Goal: Check status: Check status

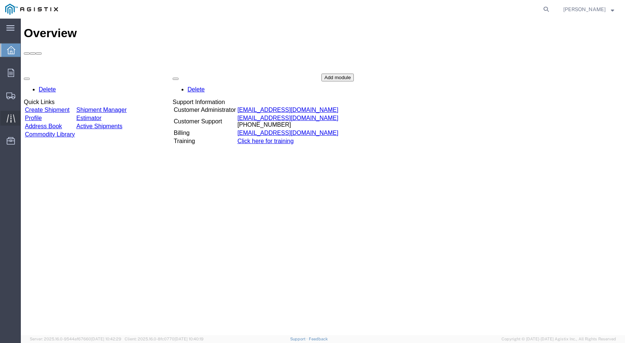
click at [26, 119] on span "Traffic" at bounding box center [22, 118] width 5 height 15
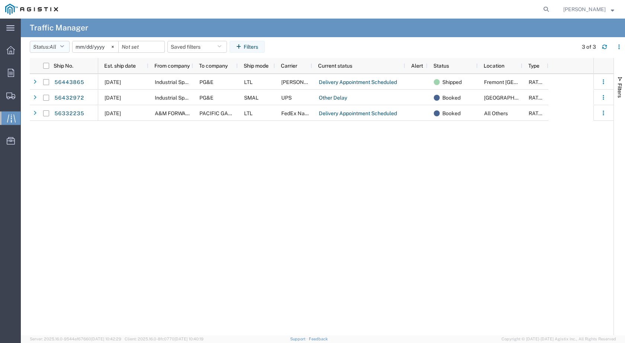
click at [67, 45] on button "Status: All" at bounding box center [50, 47] width 40 height 12
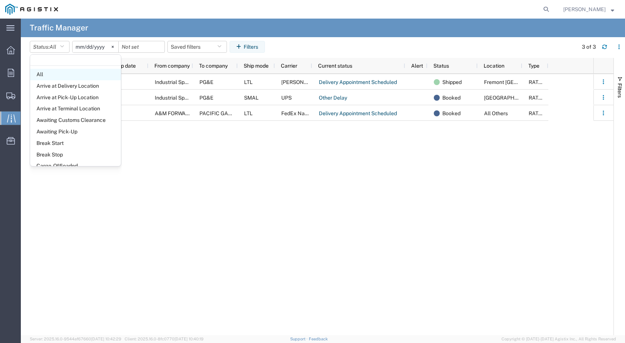
click at [53, 75] on span "All" at bounding box center [75, 75] width 91 height 12
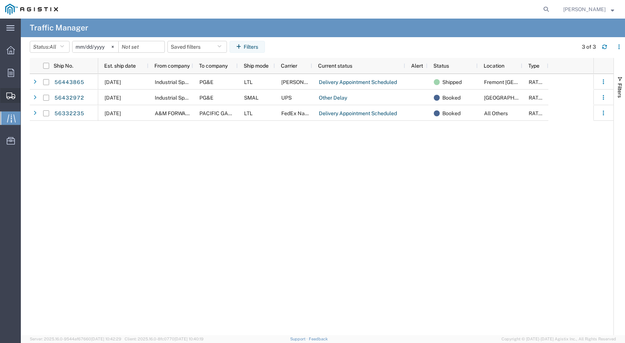
click at [26, 94] on span "Shipments" at bounding box center [22, 95] width 5 height 15
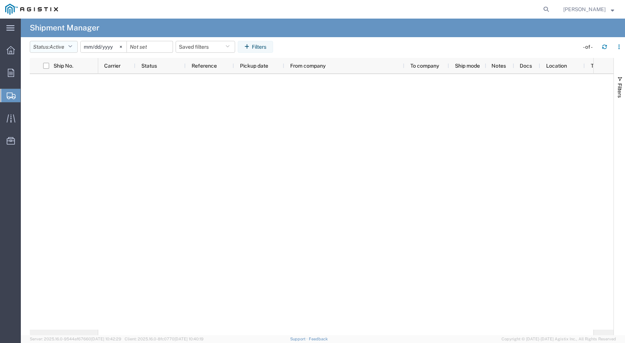
click at [72, 48] on icon "button" at bounding box center [70, 46] width 4 height 5
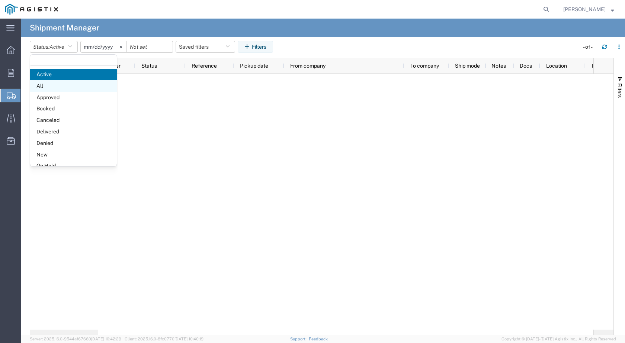
click at [50, 86] on span "All" at bounding box center [73, 86] width 87 height 12
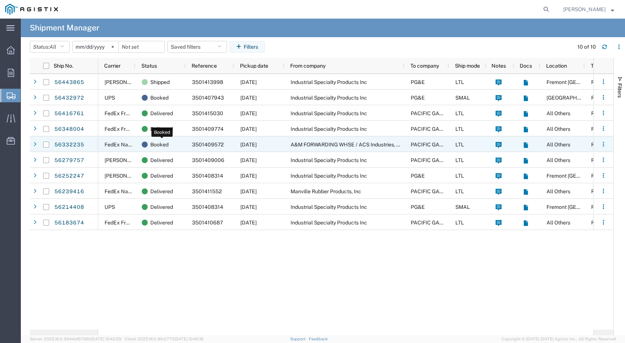
click at [159, 145] on span "Booked" at bounding box center [159, 145] width 18 height 16
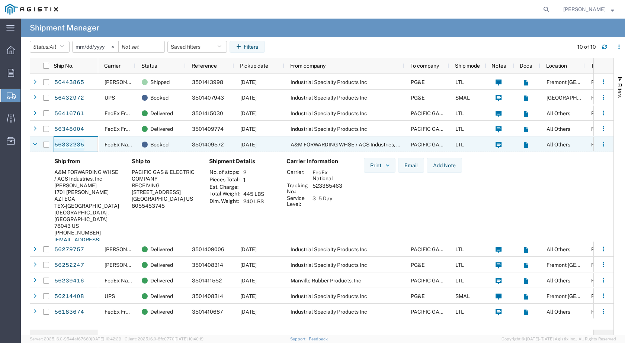
click at [70, 146] on link "56332235" at bounding box center [69, 145] width 30 height 12
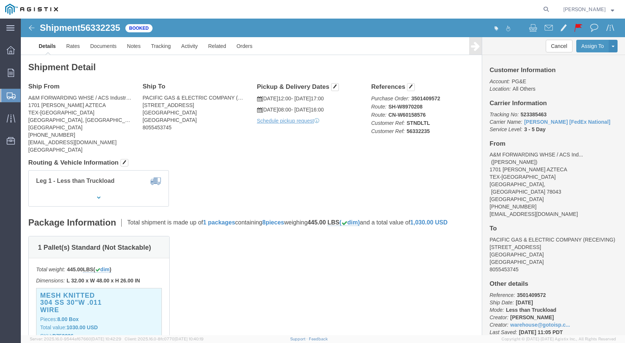
click span "56332235"
copy span "56332235"
click div "Ship From A&M FORWARDING WHSE / ACS Industries, Inc ([GEOGRAPHIC_DATA][PERSON_N…"
click h4 "Routing & Vehicle Information"
